Goal: Transaction & Acquisition: Purchase product/service

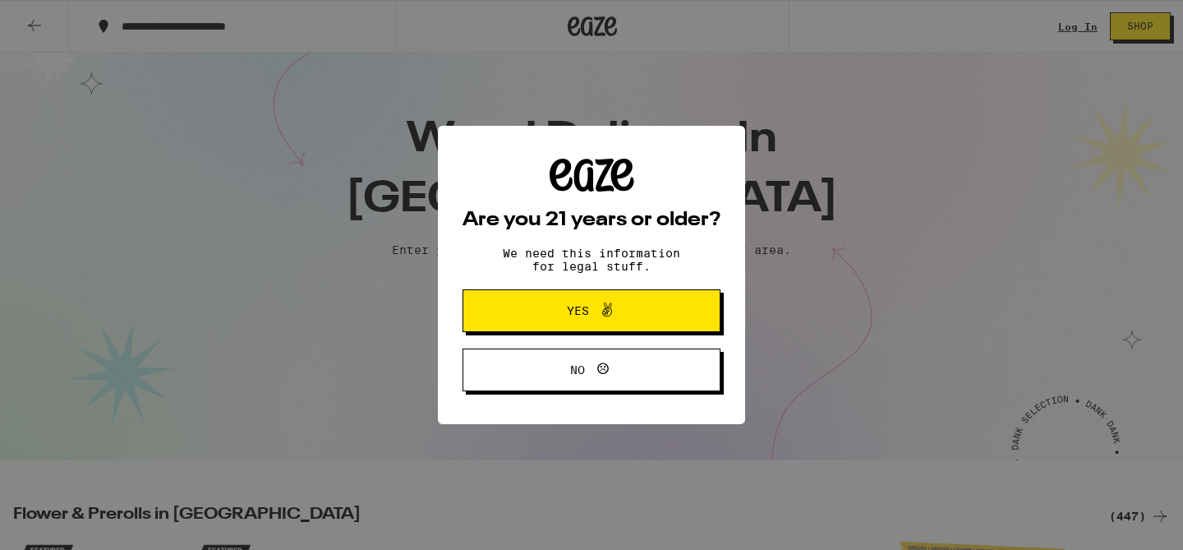
click at [616, 315] on icon at bounding box center [607, 310] width 20 height 20
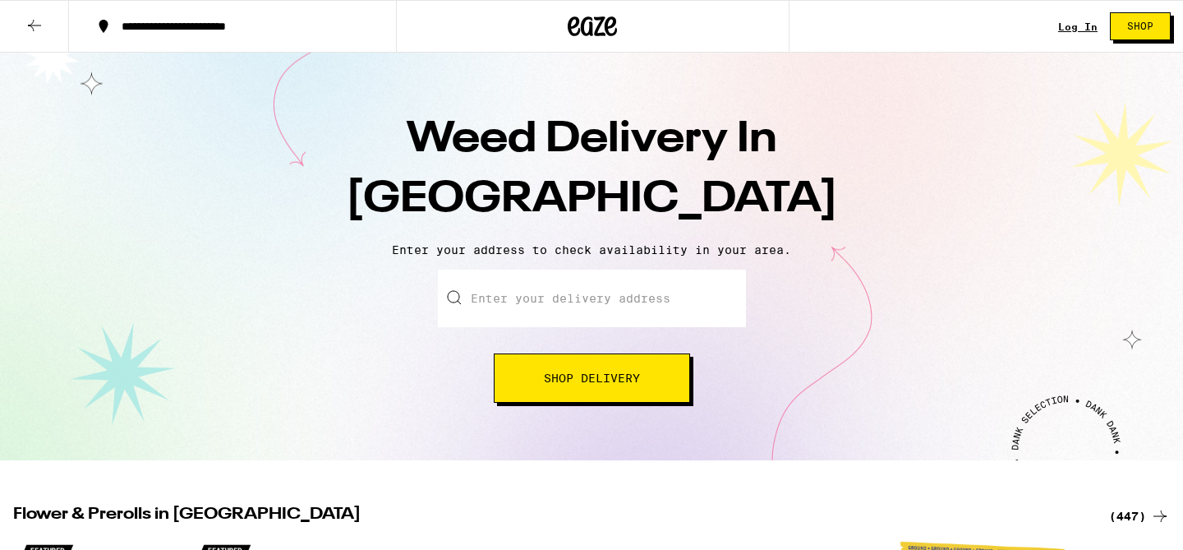
click at [619, 310] on input "Enter your delivery address" at bounding box center [592, 297] width 308 height 57
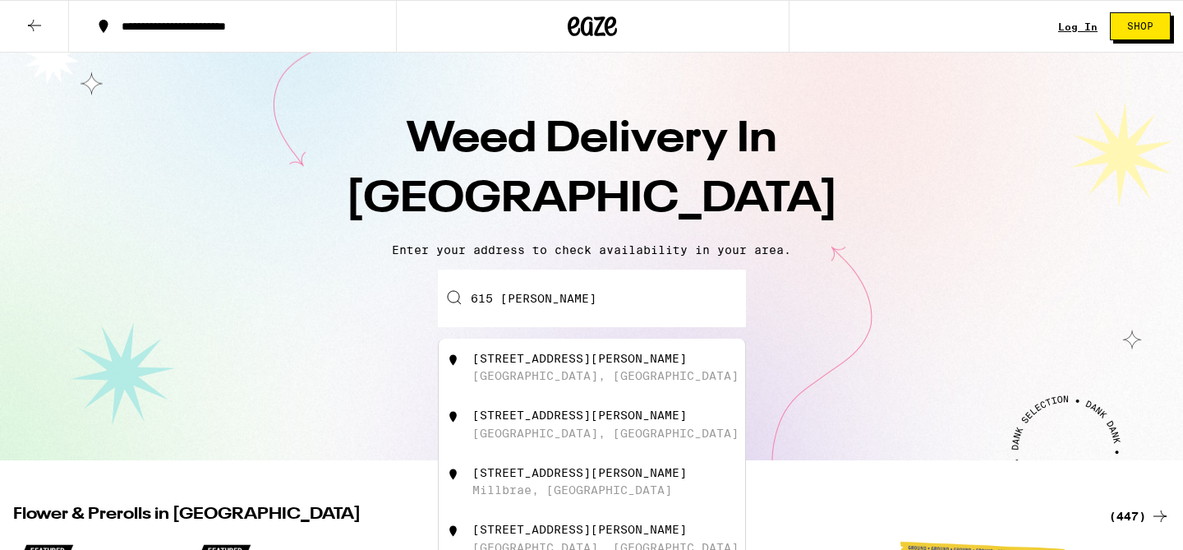
click at [589, 365] on div "[STREET_ADDRESS][PERSON_NAME]" at bounding box center [579, 358] width 214 height 13
type input "[STREET_ADDRESS][PERSON_NAME]"
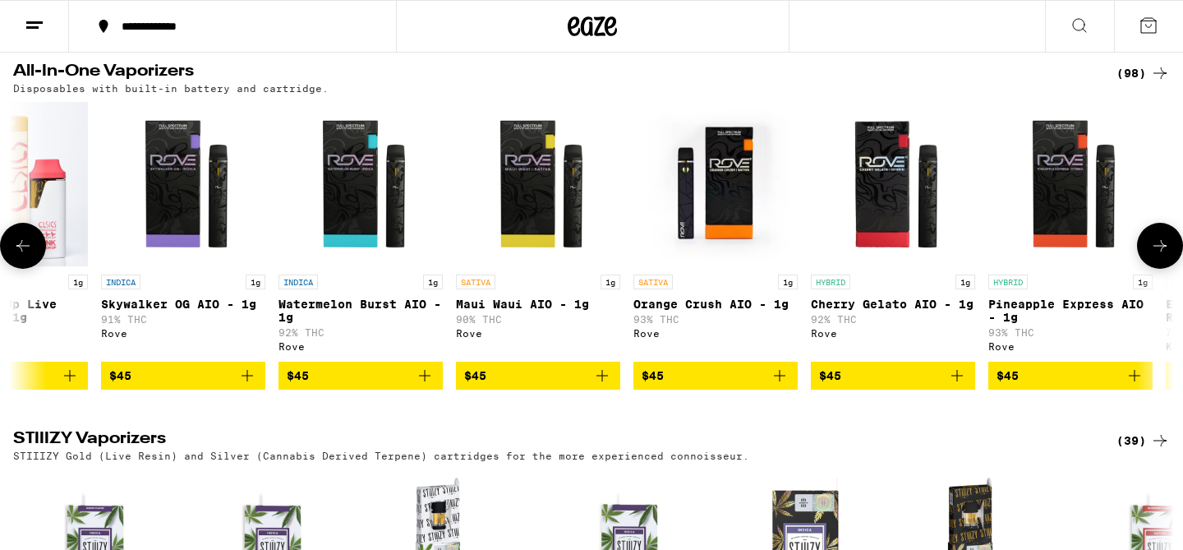
scroll to position [0, 16231]
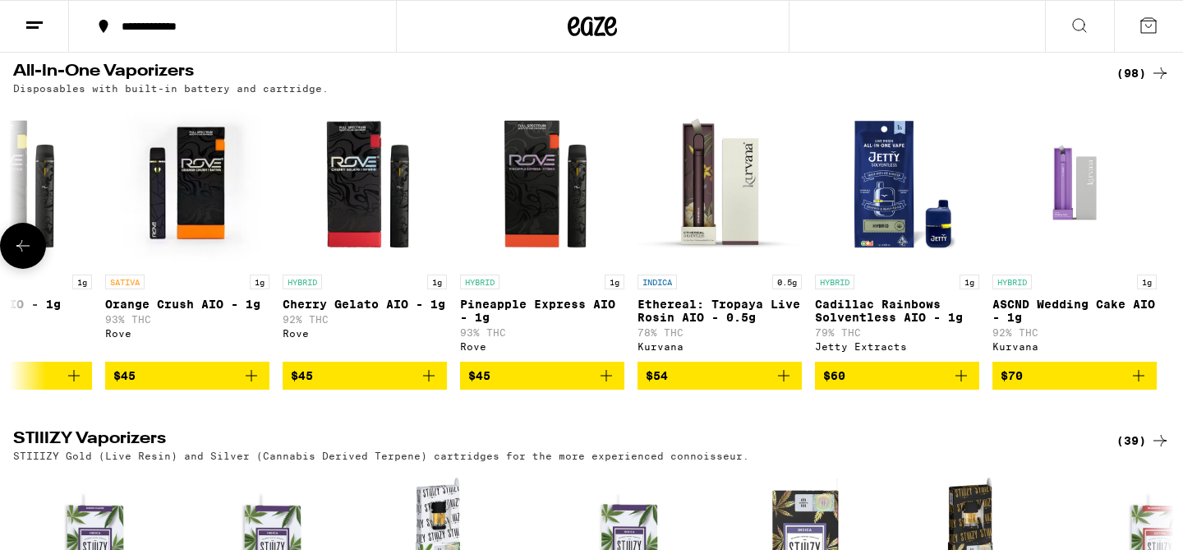
click at [610, 385] on icon "Add to bag" at bounding box center [606, 376] width 20 height 20
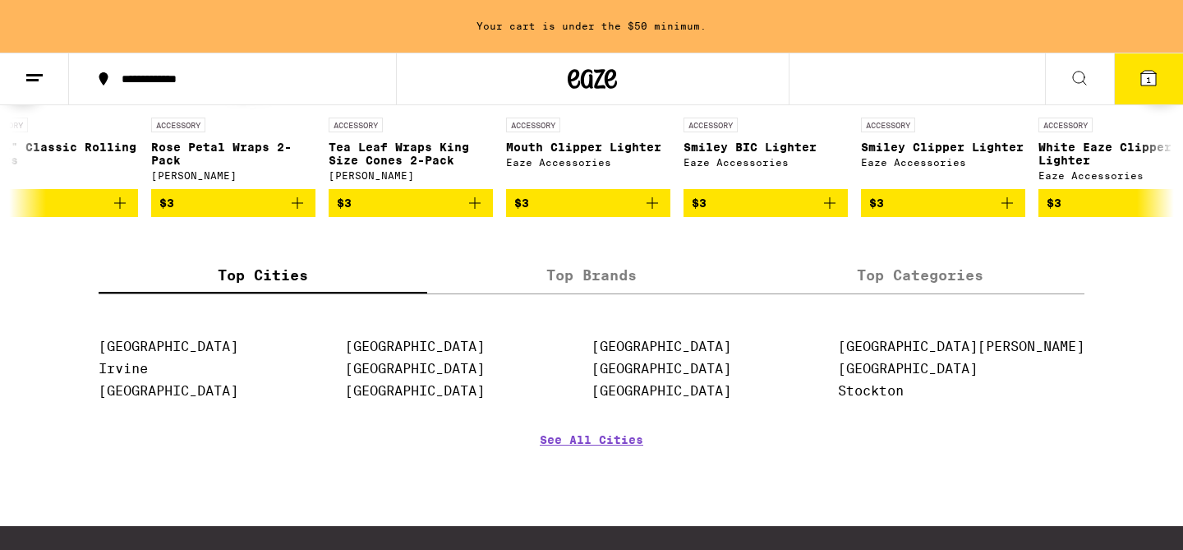
scroll to position [0, 228]
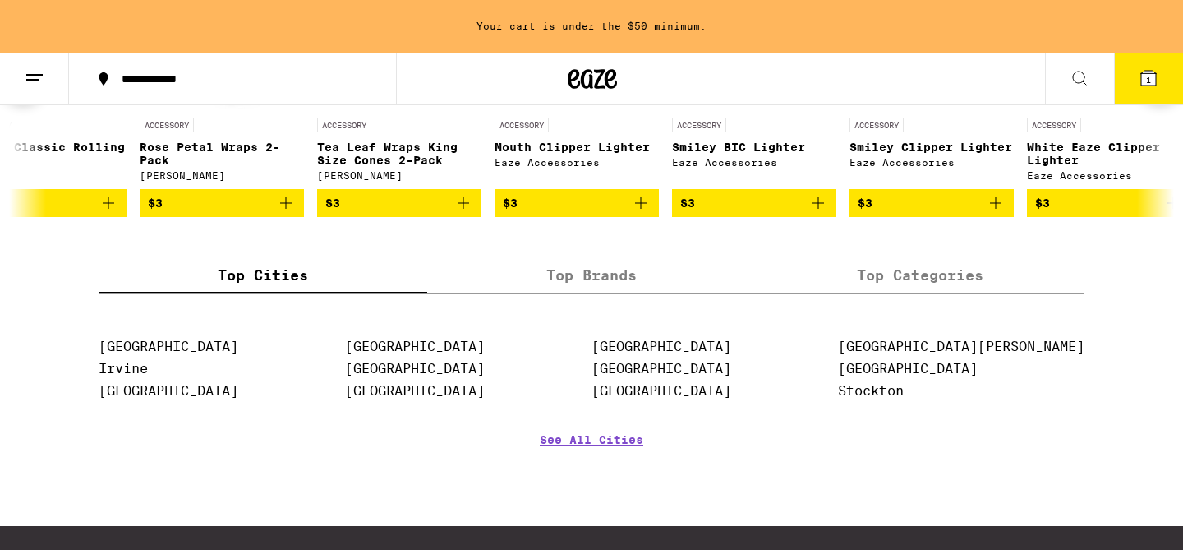
click at [644, 213] on icon "Add to bag" at bounding box center [641, 203] width 20 height 20
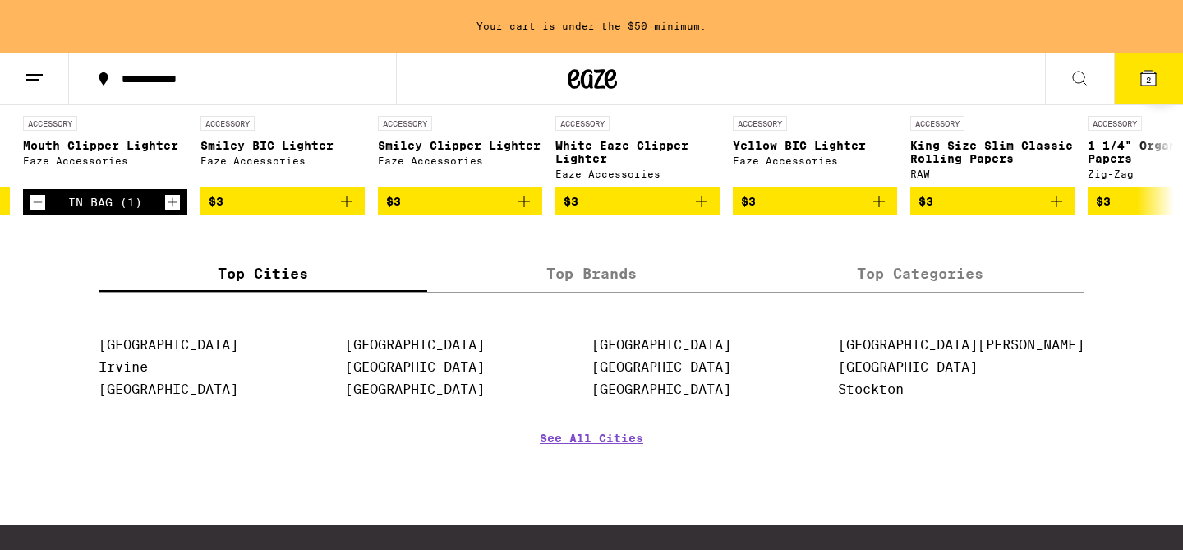
scroll to position [0, 0]
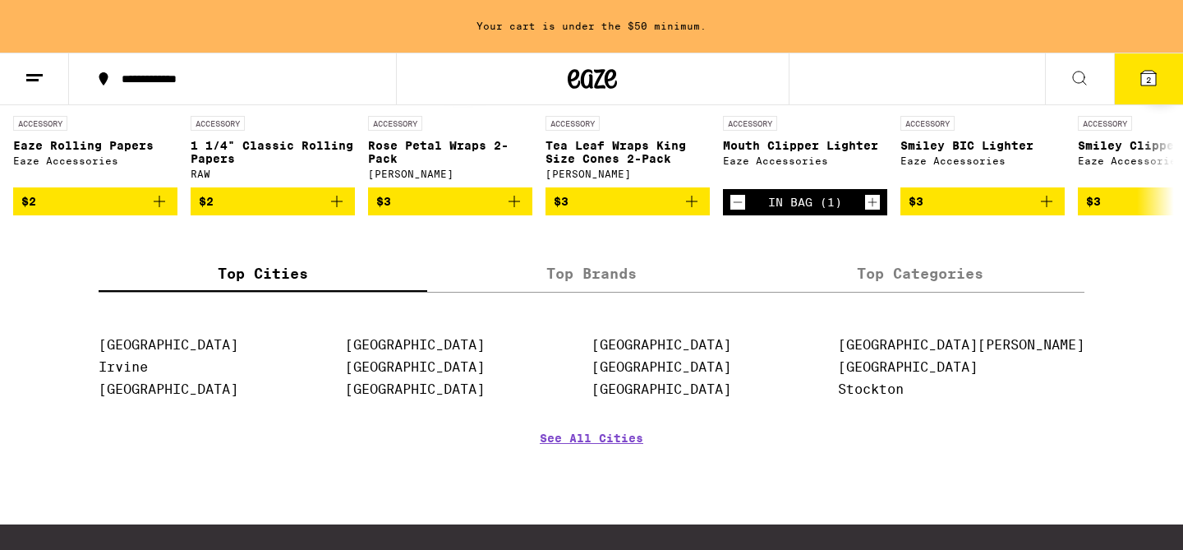
click at [163, 211] on icon "Add to bag" at bounding box center [159, 201] width 20 height 20
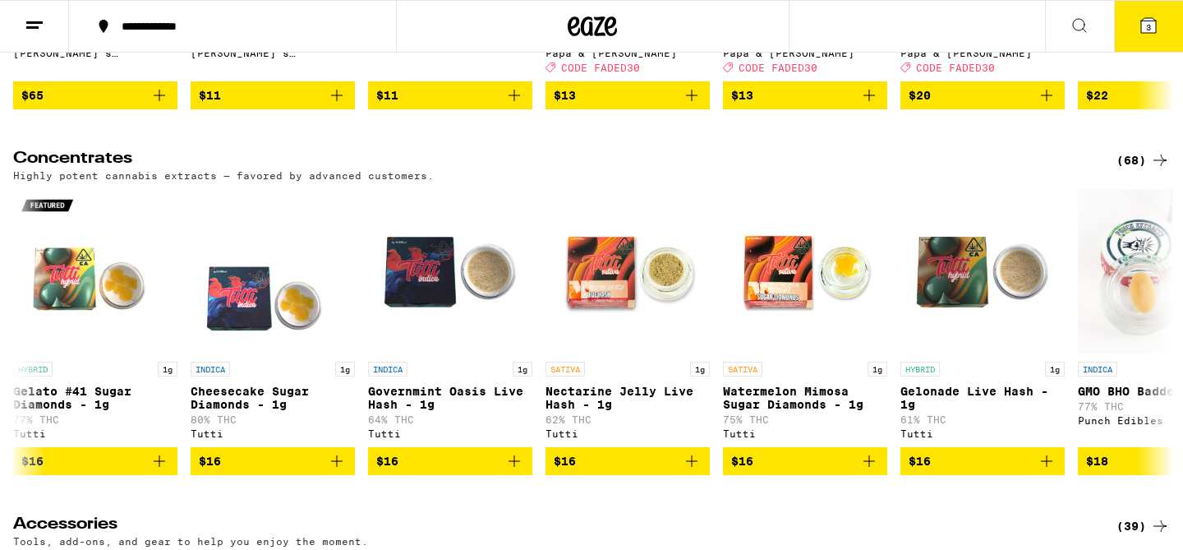
scroll to position [5264, 0]
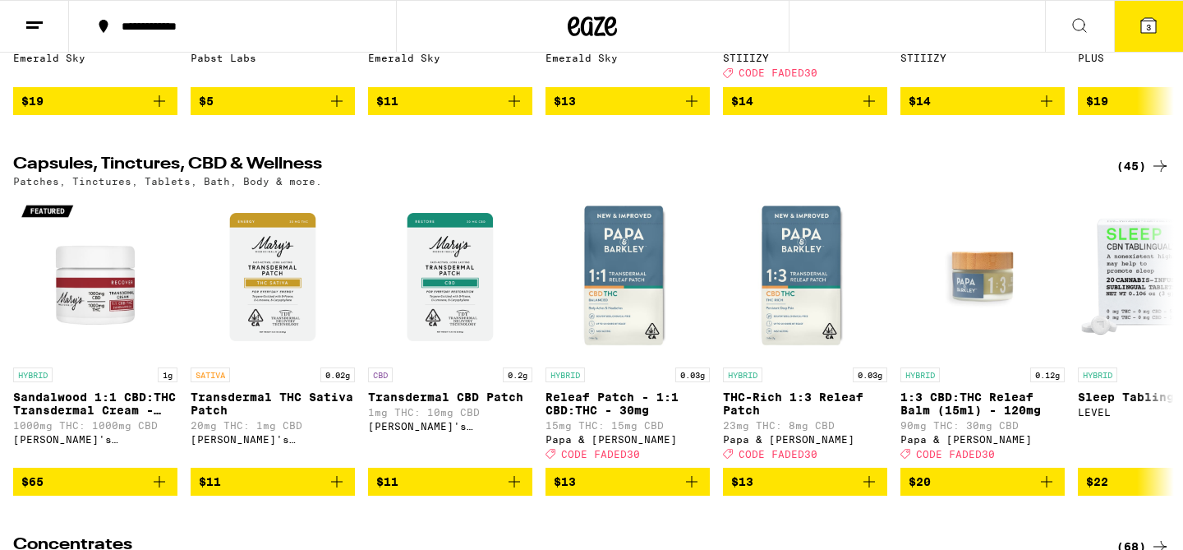
click at [1139, 28] on icon at bounding box center [1148, 26] width 20 height 20
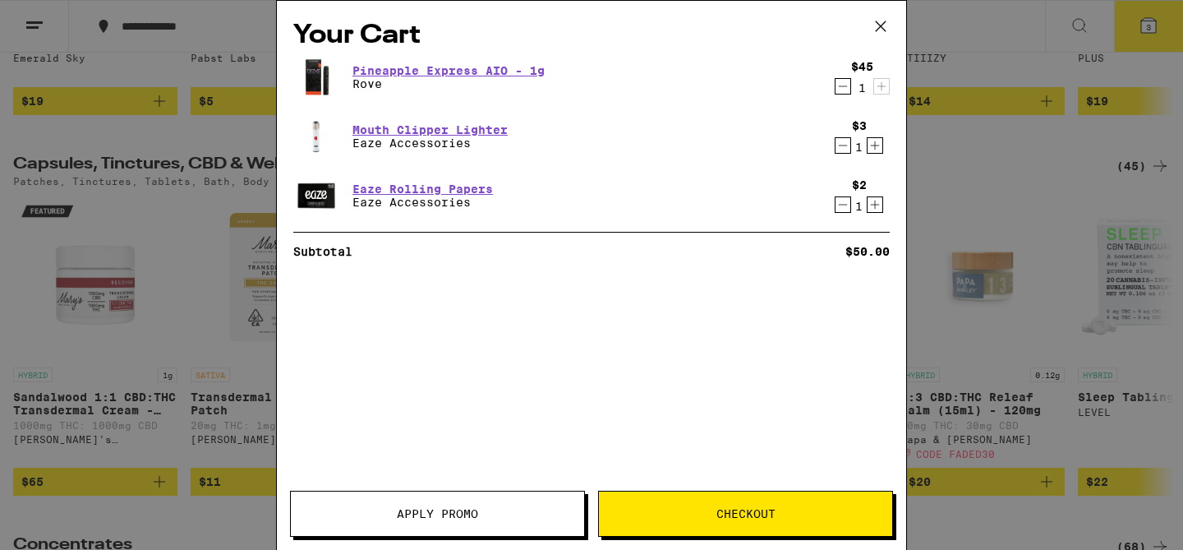
click at [522, 517] on span "Apply Promo" at bounding box center [437, 513] width 293 height 11
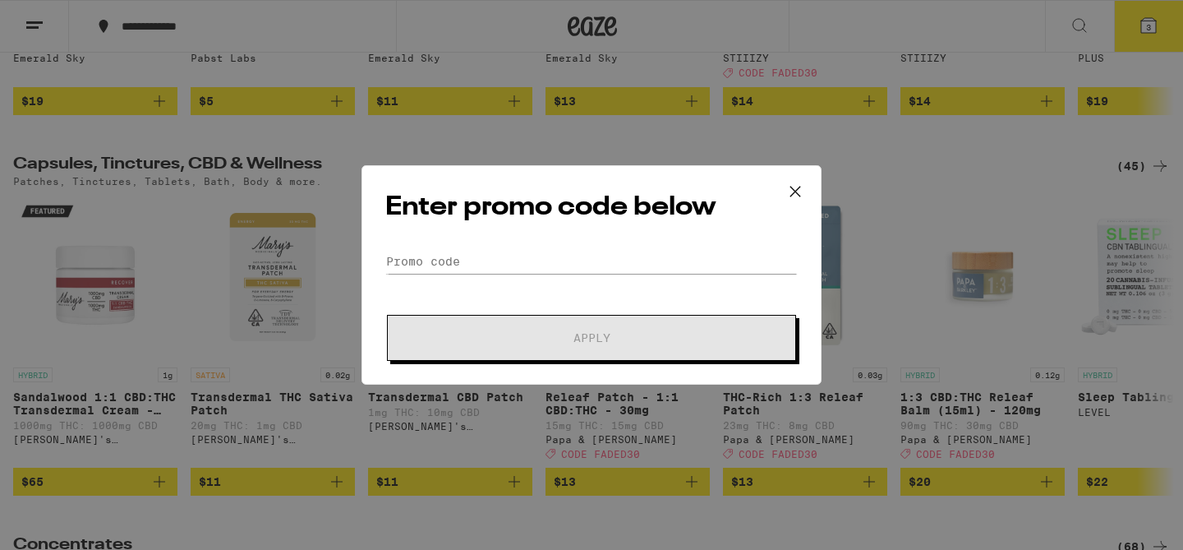
click at [805, 195] on icon at bounding box center [795, 191] width 25 height 25
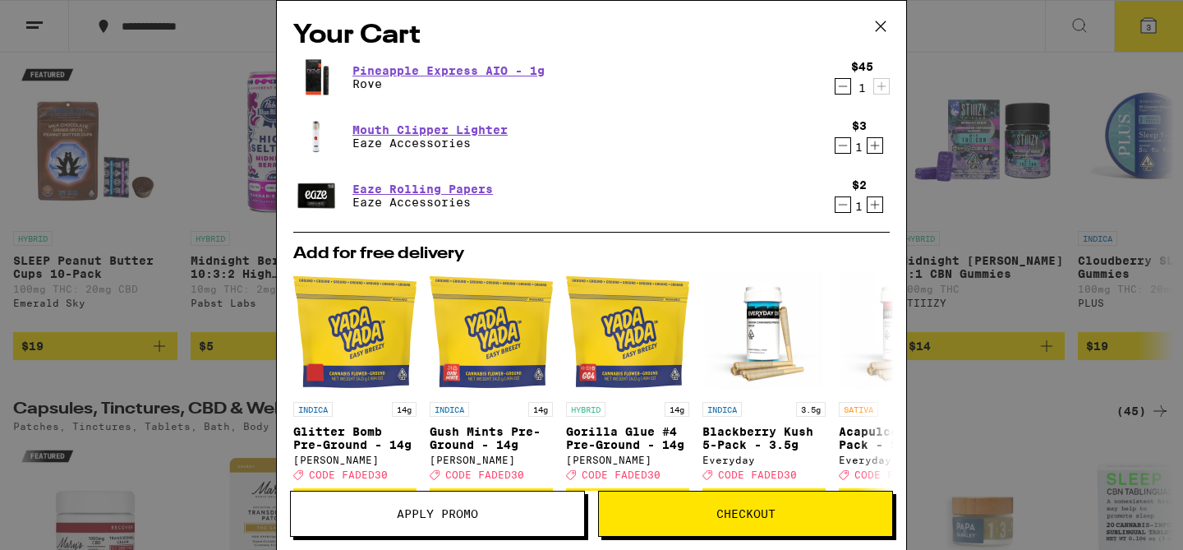
click at [697, 504] on button "Checkout" at bounding box center [745, 513] width 295 height 46
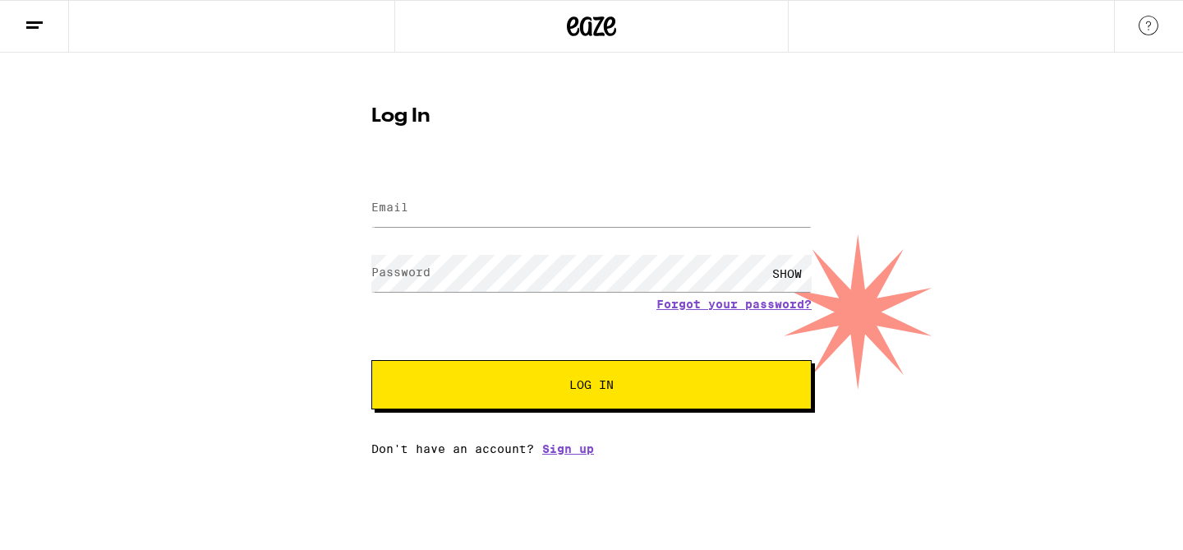
click at [435, 186] on div at bounding box center [591, 208] width 440 height 48
click at [426, 205] on input "Email" at bounding box center [591, 208] width 440 height 37
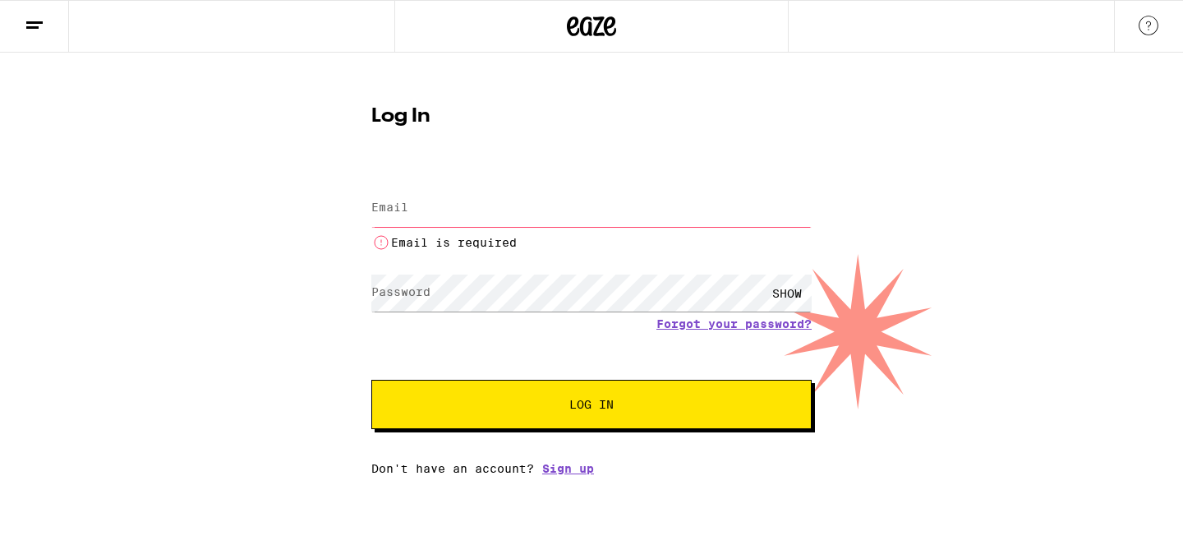
type input "[EMAIL_ADDRESS][DOMAIN_NAME]"
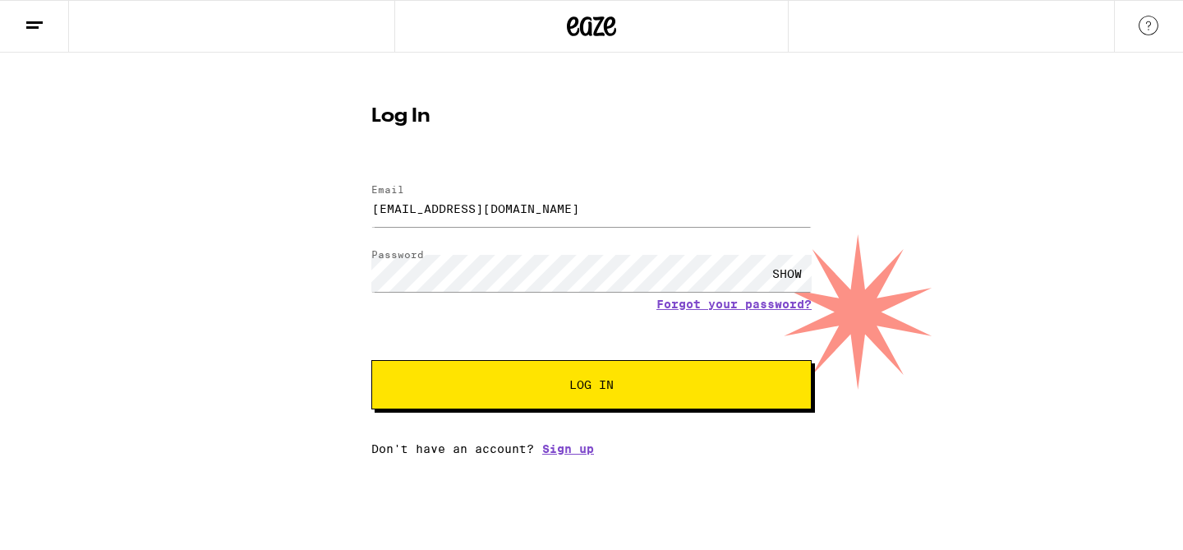
click at [534, 416] on div "Email Email [EMAIL_ADDRESS][DOMAIN_NAME] Password Password SHOW Forgot your pas…" at bounding box center [591, 311] width 440 height 287
click at [550, 395] on button "Log In" at bounding box center [591, 384] width 440 height 49
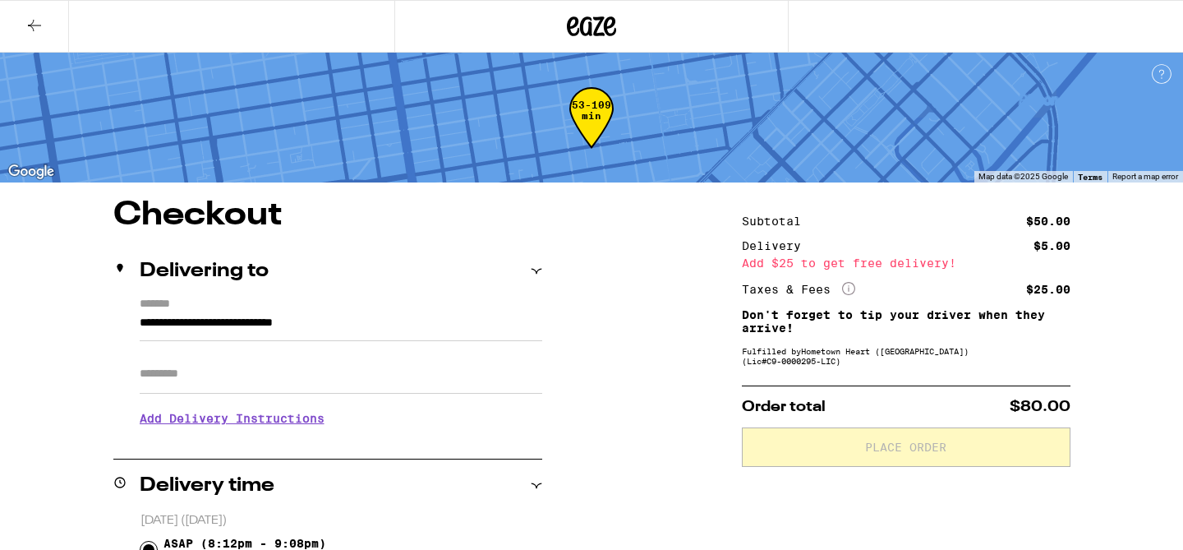
click at [849, 290] on icon at bounding box center [848, 288] width 13 height 13
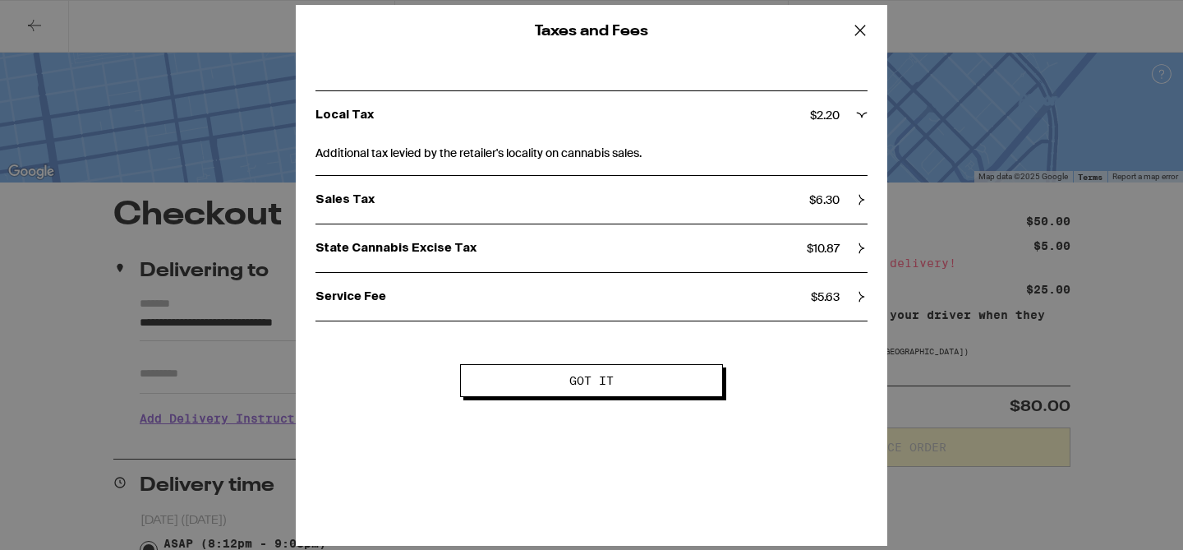
click at [862, 251] on icon at bounding box center [861, 247] width 11 height 11
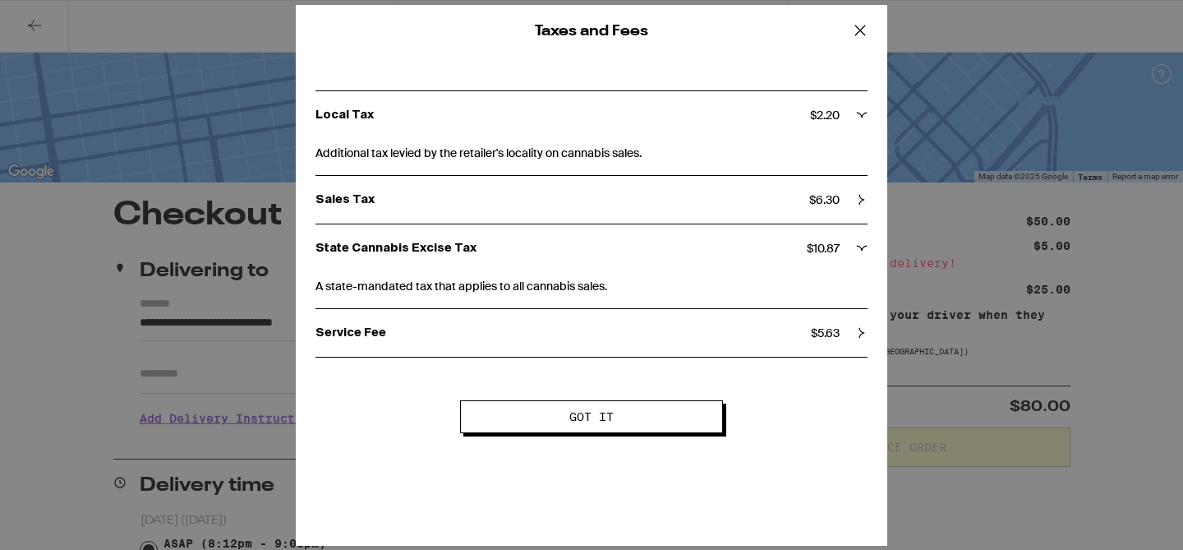
click at [858, 37] on icon at bounding box center [860, 30] width 25 height 25
